Goal: Information Seeking & Learning: Learn about a topic

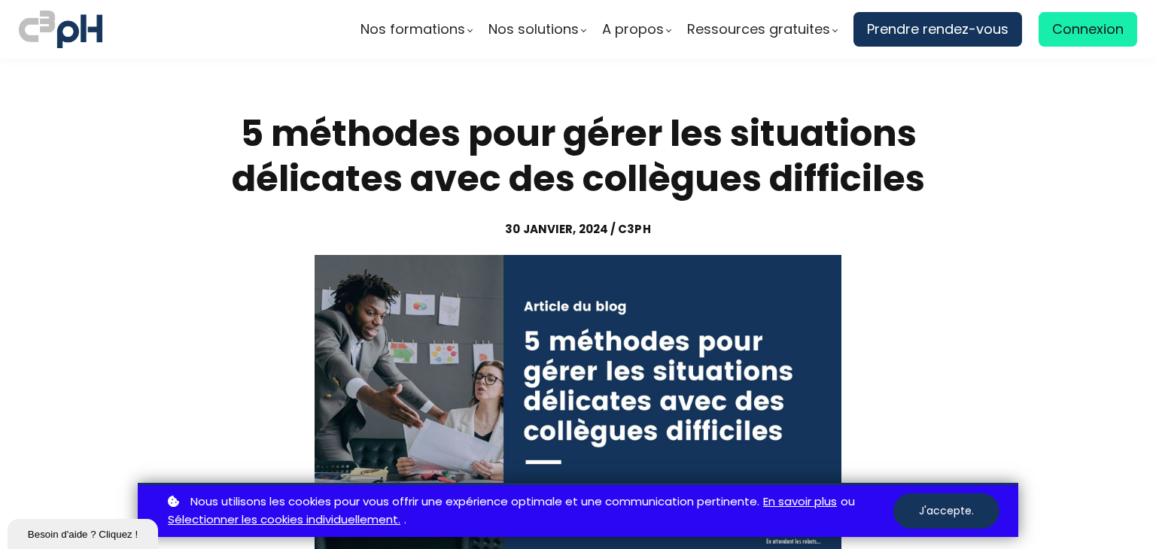
click at [937, 509] on button "J'accepte." at bounding box center [946, 511] width 106 height 35
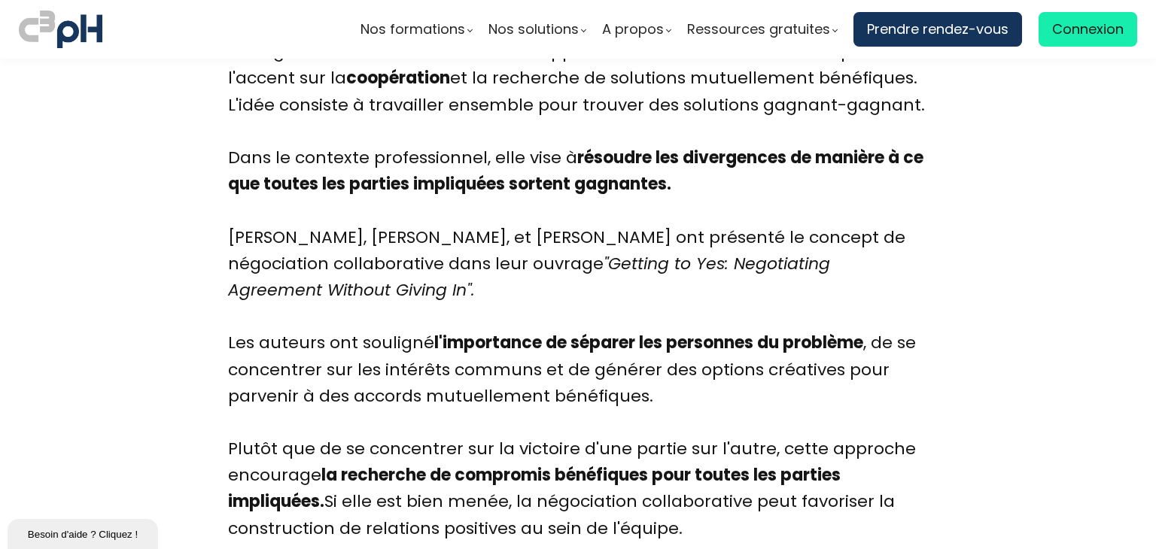
scroll to position [2182, 0]
